Goal: Check status: Check status

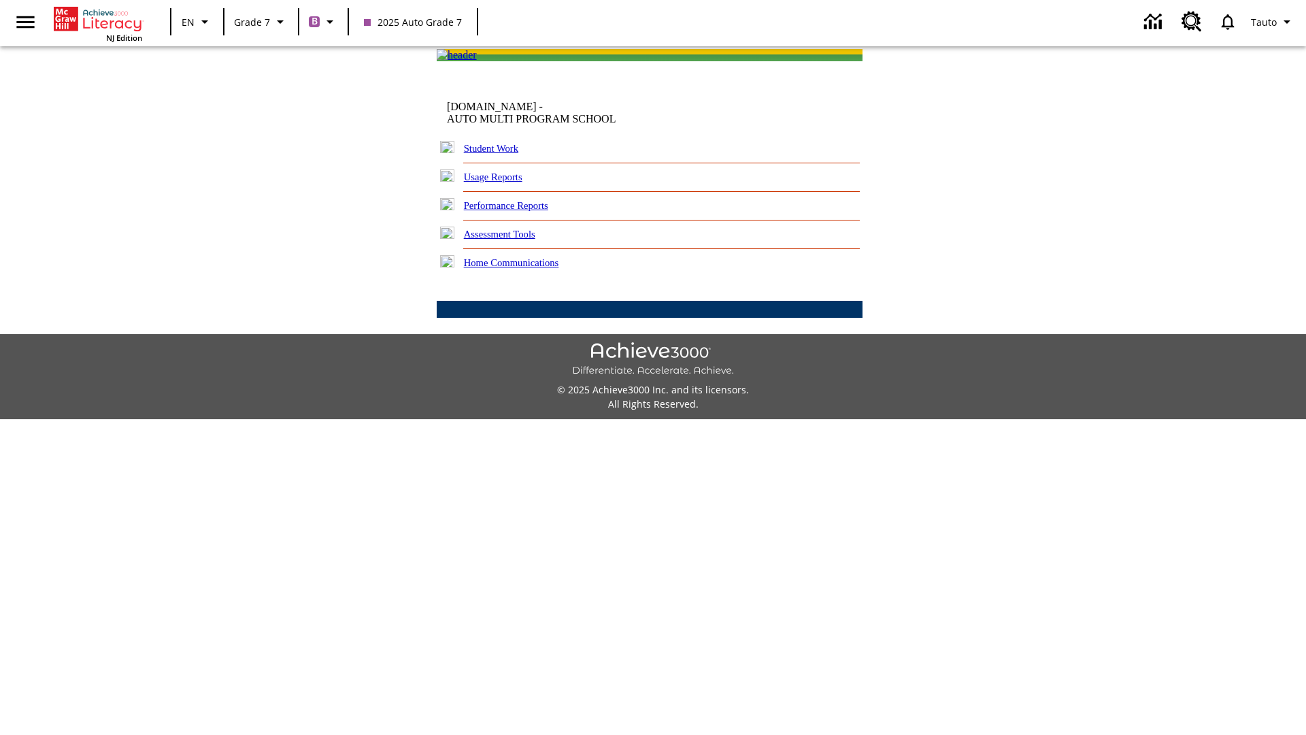
click at [500, 154] on link "Student Work" at bounding box center [491, 148] width 54 height 11
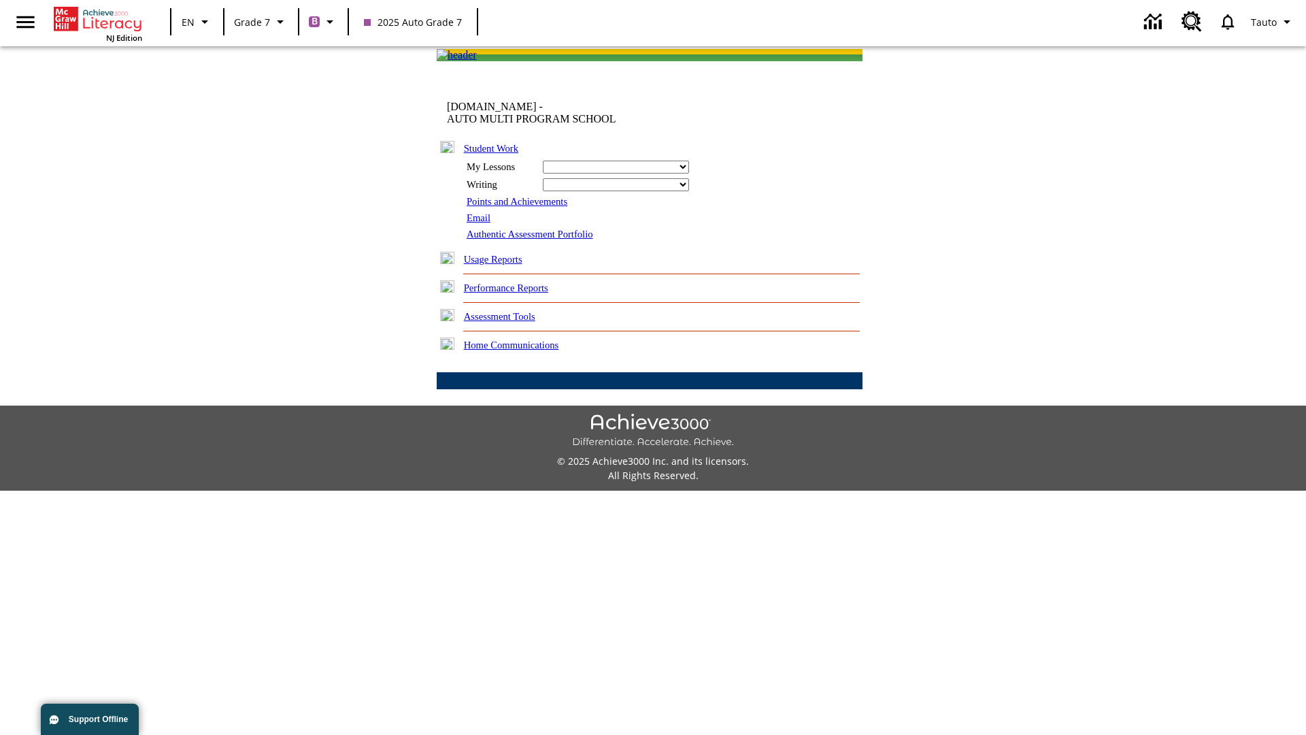
select select "/options/reports/?report_id=24&atype=7&section=2"
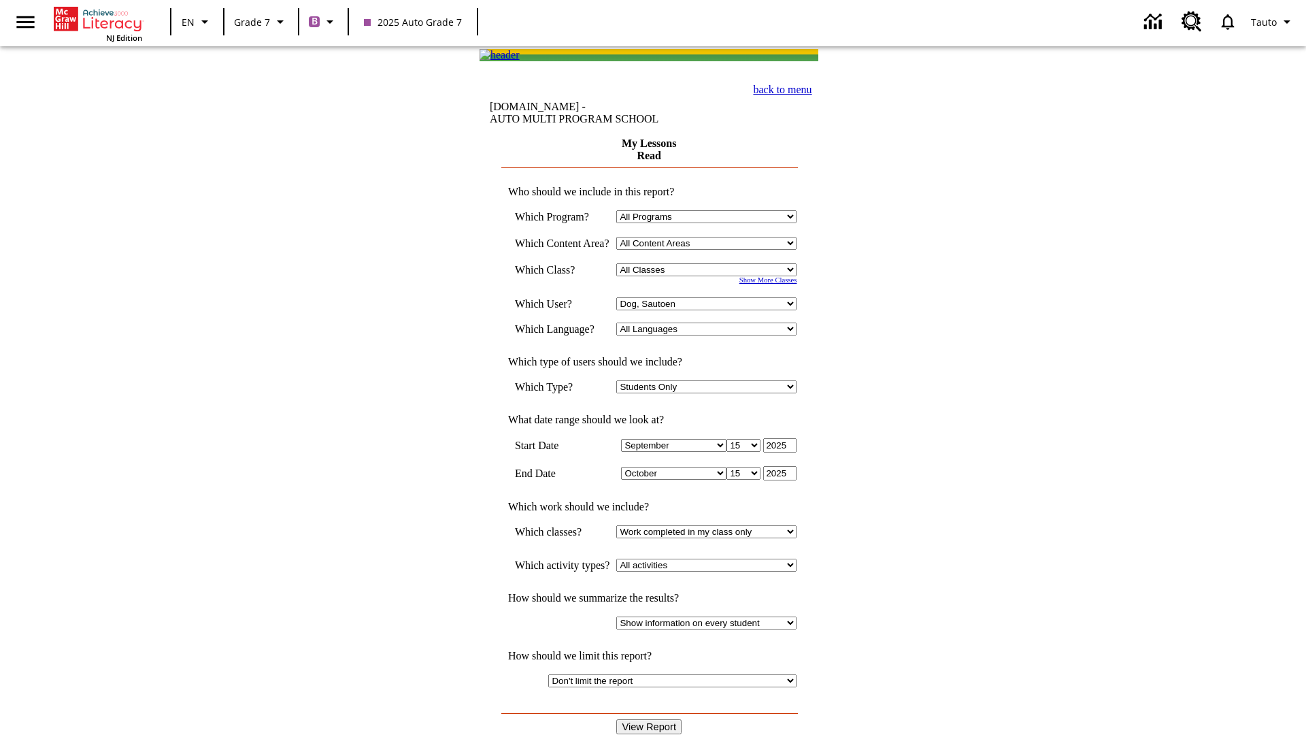
select select "21437138"
select select "4"
type input "2024"
click at [650, 719] on input "View Report" at bounding box center [648, 726] width 65 height 15
